Goal: Transaction & Acquisition: Subscribe to service/newsletter

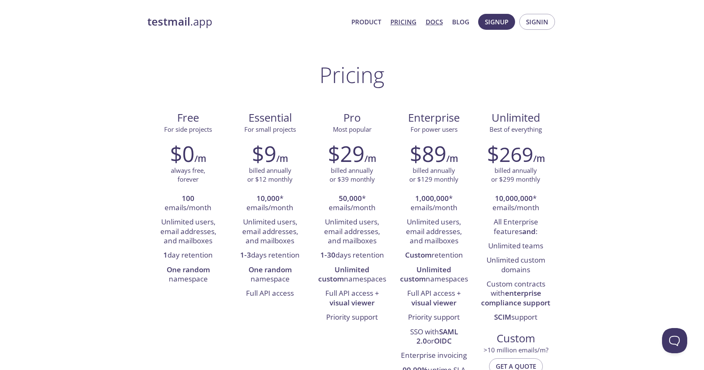
click at [443, 22] on link "Docs" at bounding box center [434, 21] width 17 height 11
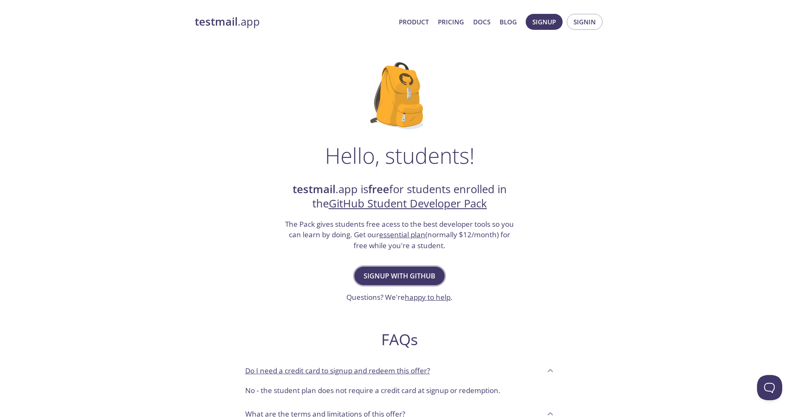
click at [375, 278] on span "Signup with GitHub" at bounding box center [400, 276] width 72 height 12
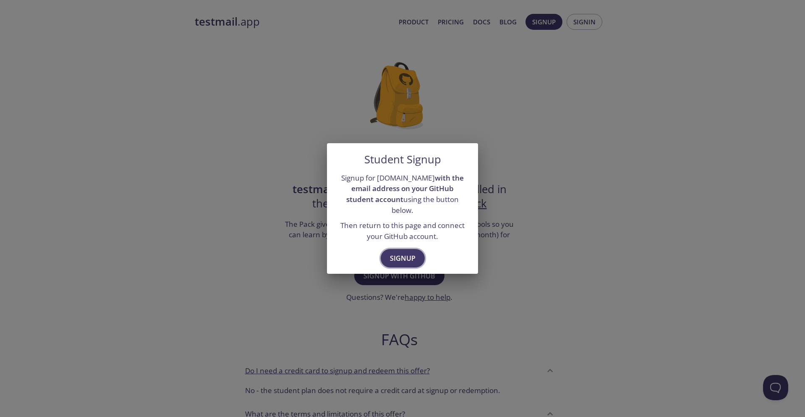
click at [401, 252] on span "Signup" at bounding box center [403, 258] width 26 height 12
click at [405, 255] on span "Signup" at bounding box center [403, 258] width 26 height 12
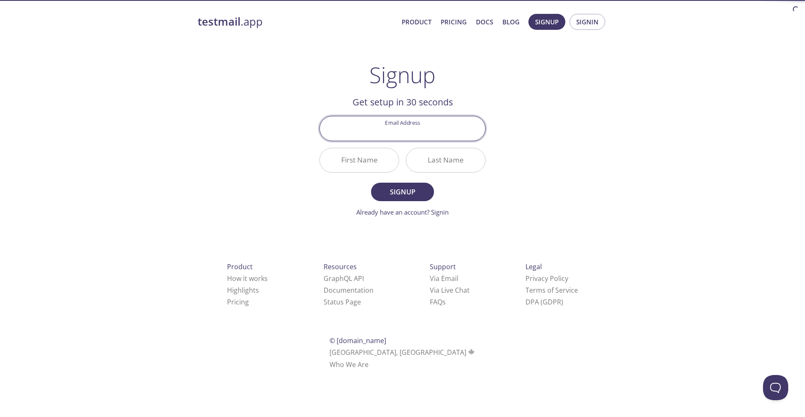
click at [410, 135] on input "Email Address" at bounding box center [402, 128] width 165 height 24
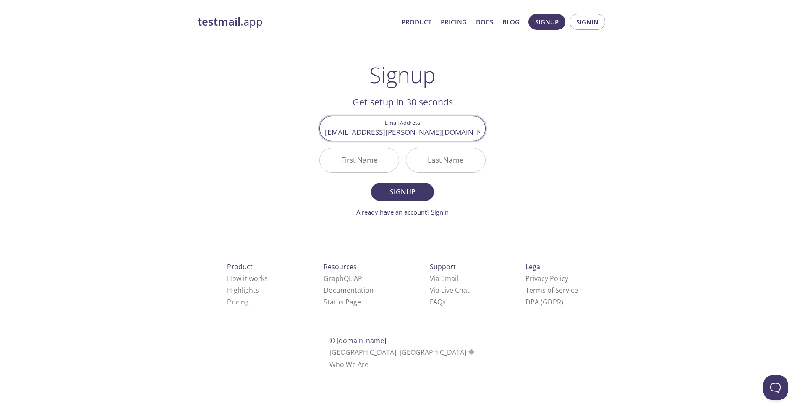
type input "jordy.torres@uisek.edu.ec"
click at [350, 166] on input "First Name" at bounding box center [359, 160] width 79 height 24
type input "Miguel"
type input "Torres"
click at [421, 197] on span "Signup" at bounding box center [402, 192] width 45 height 12
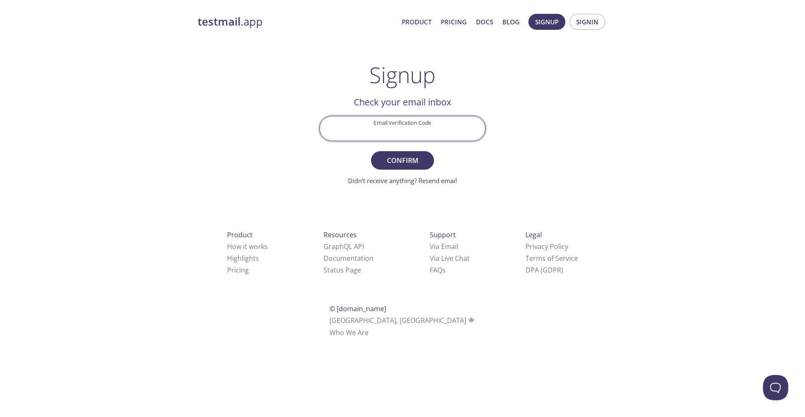
click at [430, 126] on input "Email Verification Code" at bounding box center [402, 128] width 165 height 24
paste input "PT54YP3"
type input "PT54YP3"
click at [406, 162] on span "Confirm" at bounding box center [402, 160] width 45 height 12
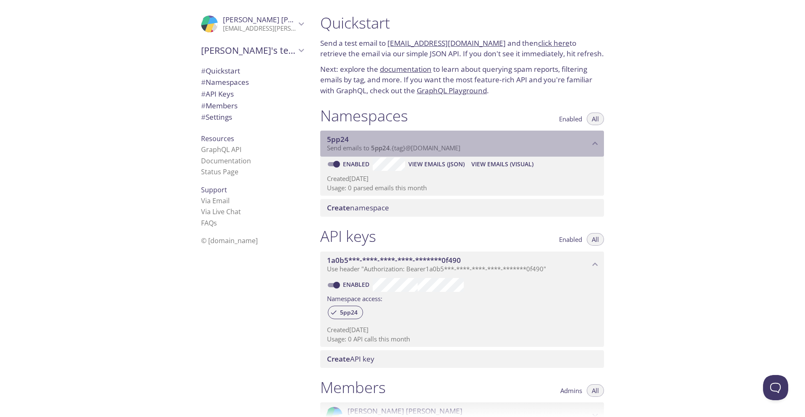
click at [373, 146] on span "5pp24" at bounding box center [380, 148] width 19 height 8
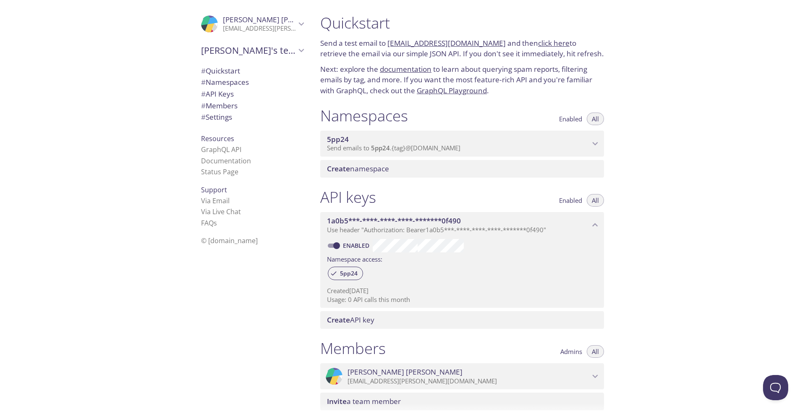
click at [373, 146] on span "5pp24" at bounding box center [380, 148] width 19 height 8
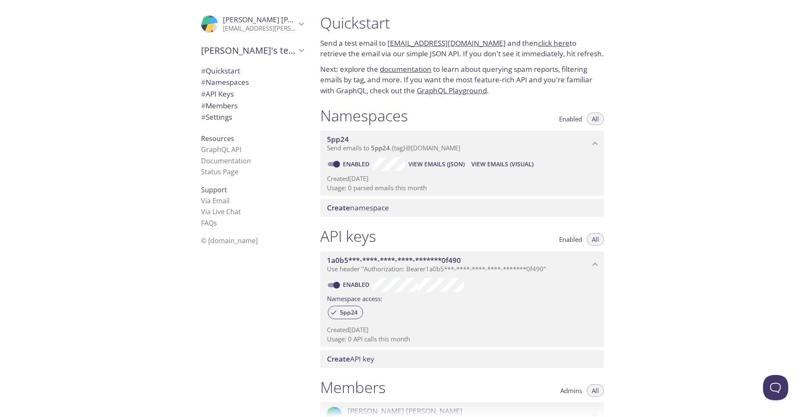
click at [368, 186] on p "Usage: 0 parsed emails this month" at bounding box center [462, 187] width 270 height 9
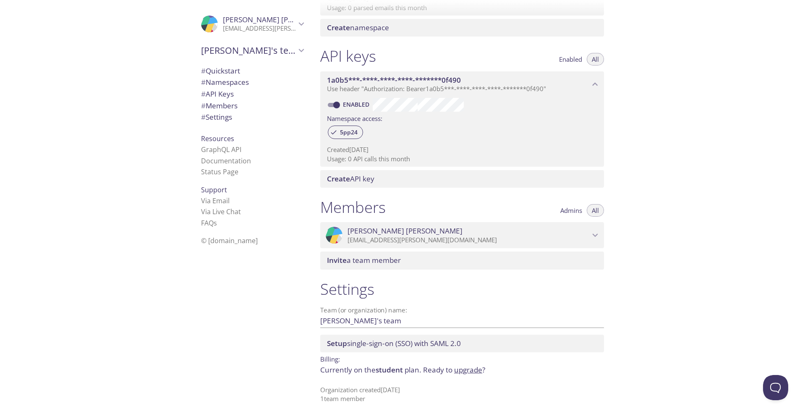
scroll to position [54, 0]
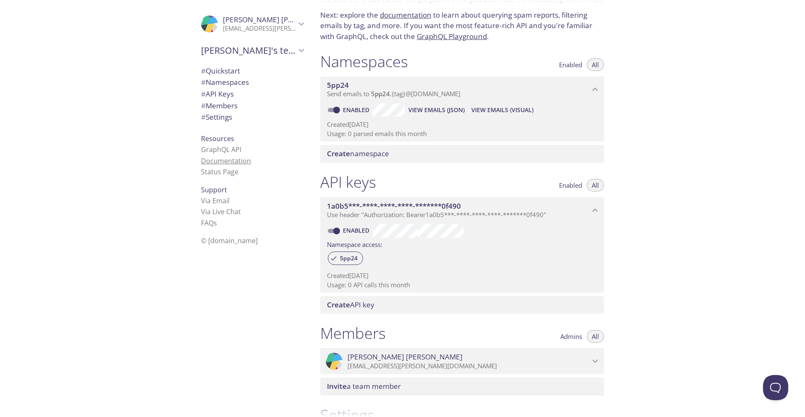
click at [237, 162] on link "Documentation" at bounding box center [226, 160] width 50 height 9
click at [363, 134] on p "Usage: 0 parsed emails this month" at bounding box center [462, 133] width 270 height 9
click at [371, 154] on span "Create namespace" at bounding box center [358, 154] width 62 height 10
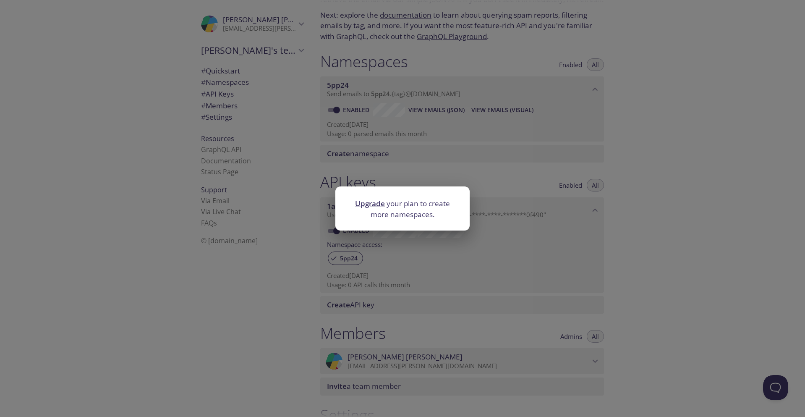
click at [686, 216] on div "Upgrade your plan to create more namespaces." at bounding box center [402, 208] width 805 height 417
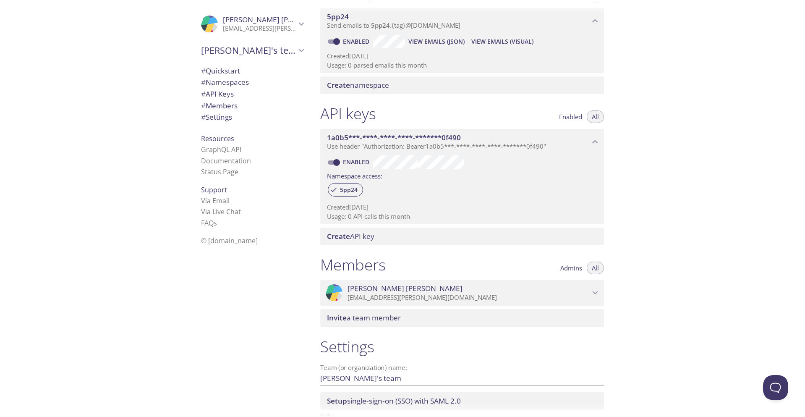
scroll to position [126, 0]
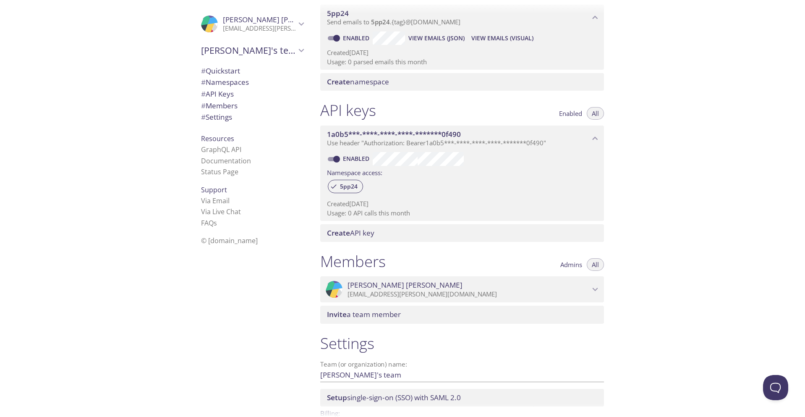
click at [387, 241] on div "Create API key" at bounding box center [462, 233] width 284 height 18
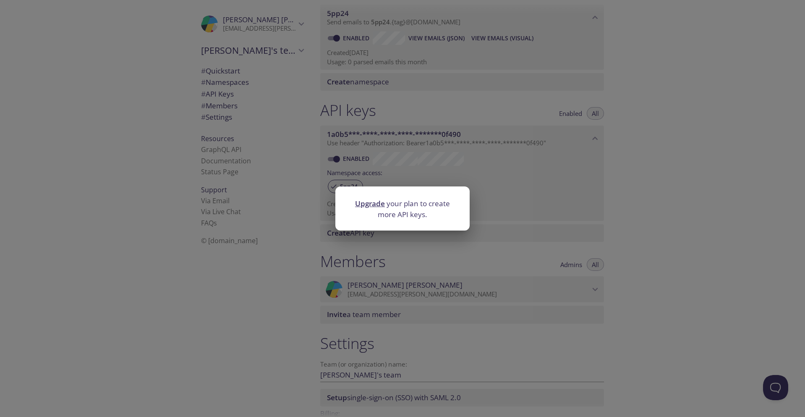
click at [532, 245] on div "Upgrade your plan to create more API keys." at bounding box center [402, 208] width 805 height 417
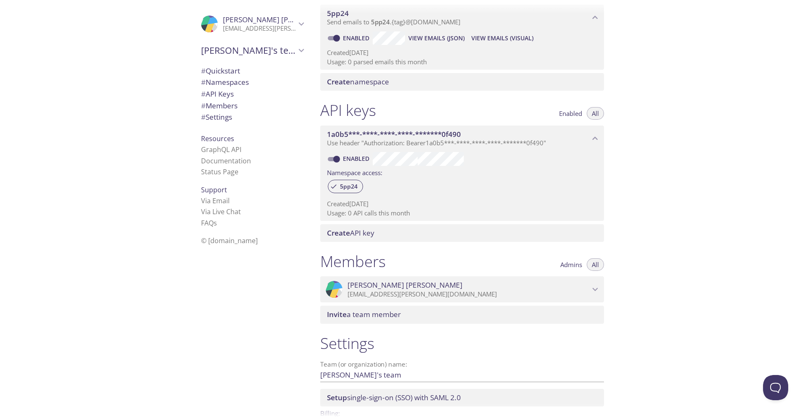
scroll to position [180, 0]
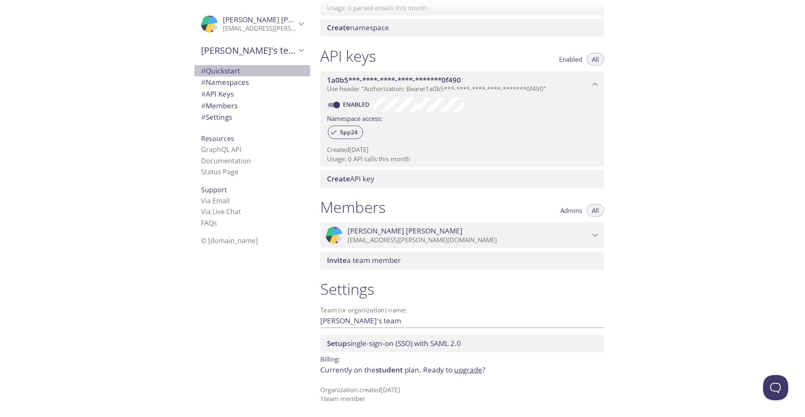
click at [235, 71] on span "# Quickstart" at bounding box center [220, 71] width 39 height 10
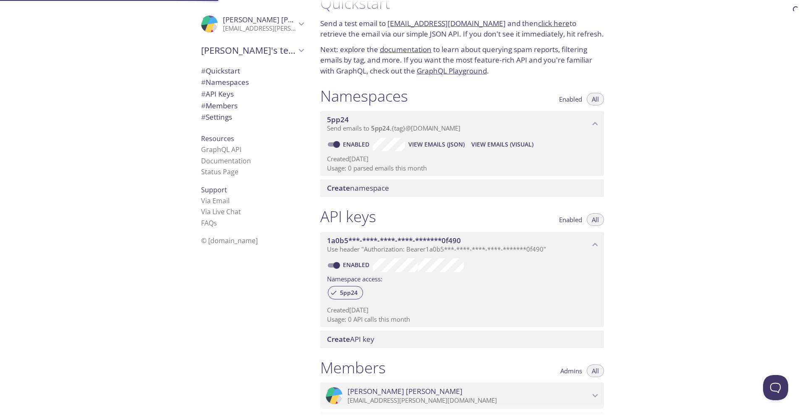
scroll to position [13, 0]
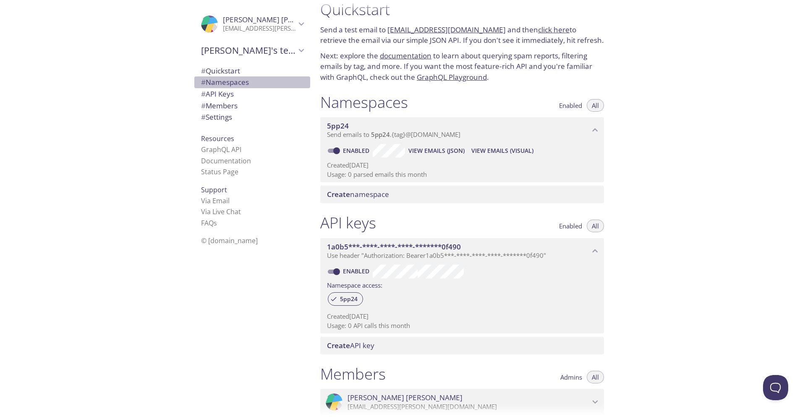
click at [236, 83] on span "# Namespaces" at bounding box center [225, 82] width 48 height 10
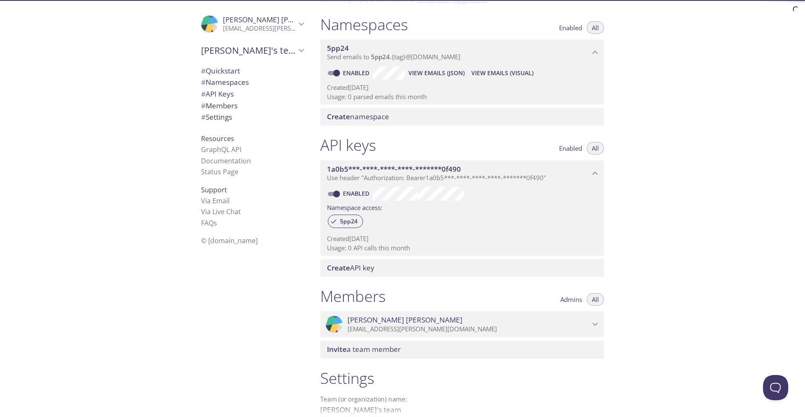
scroll to position [106, 0]
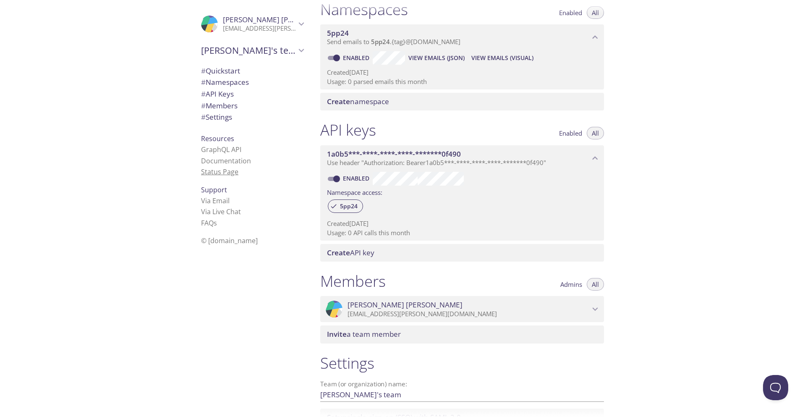
click at [222, 170] on link "Status Page" at bounding box center [219, 171] width 37 height 9
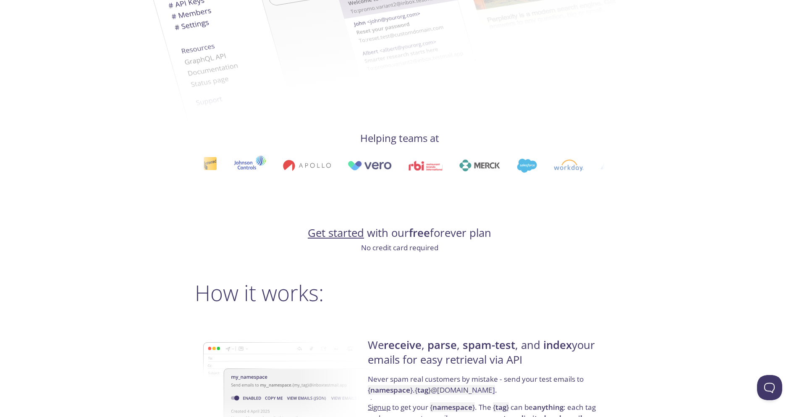
scroll to position [462, 0]
